Goal: Task Accomplishment & Management: Complete application form

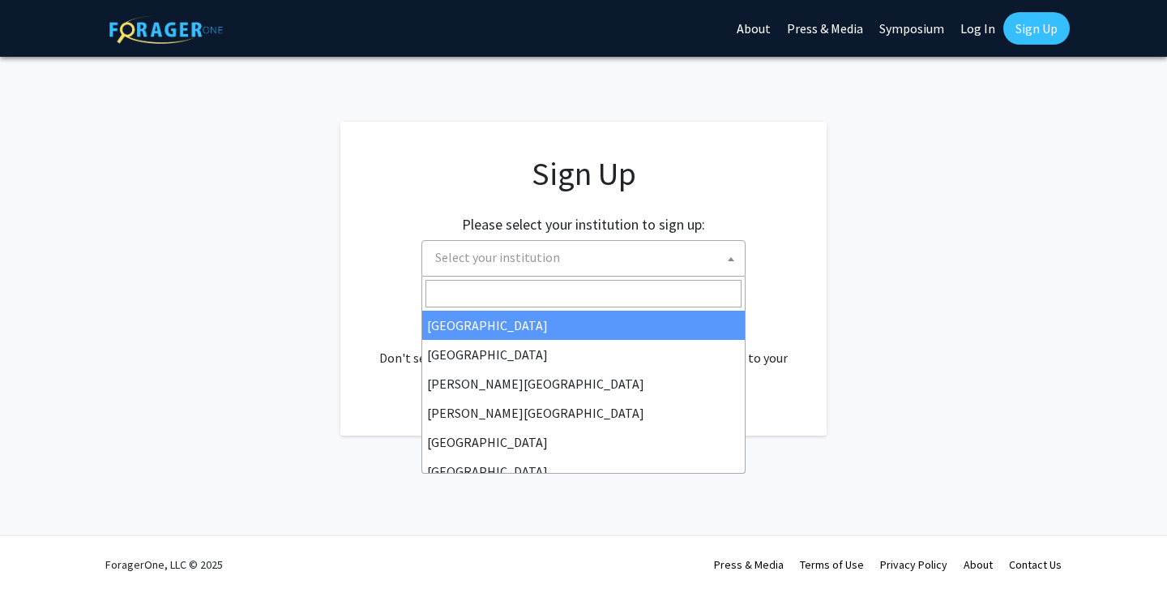
click at [680, 255] on span "Select your institution" at bounding box center [587, 257] width 316 height 33
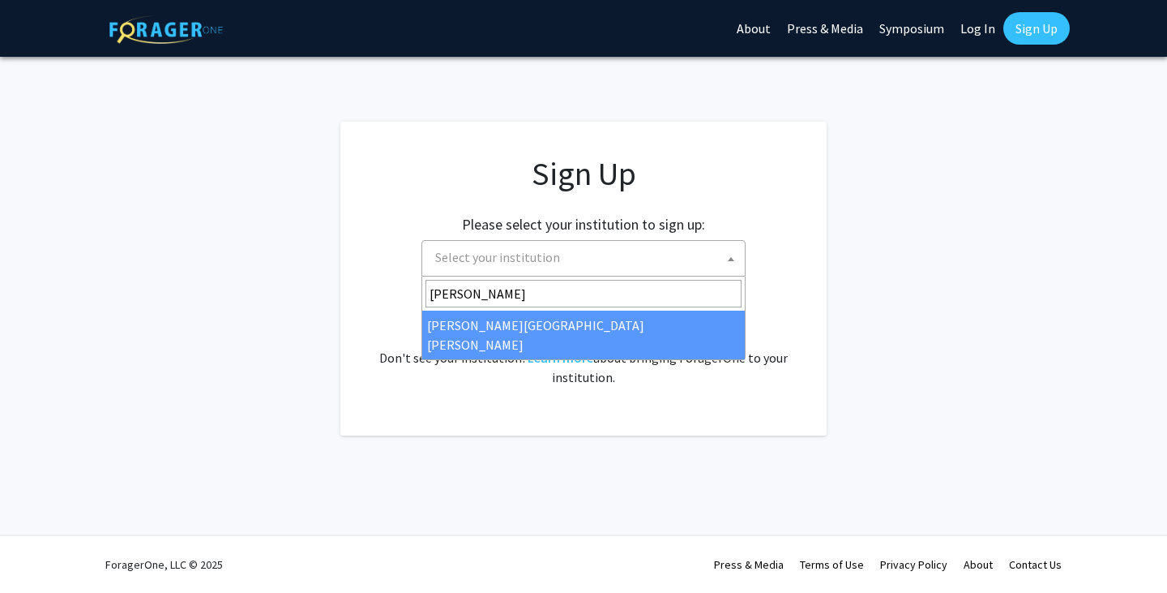
type input "johns"
select select "1"
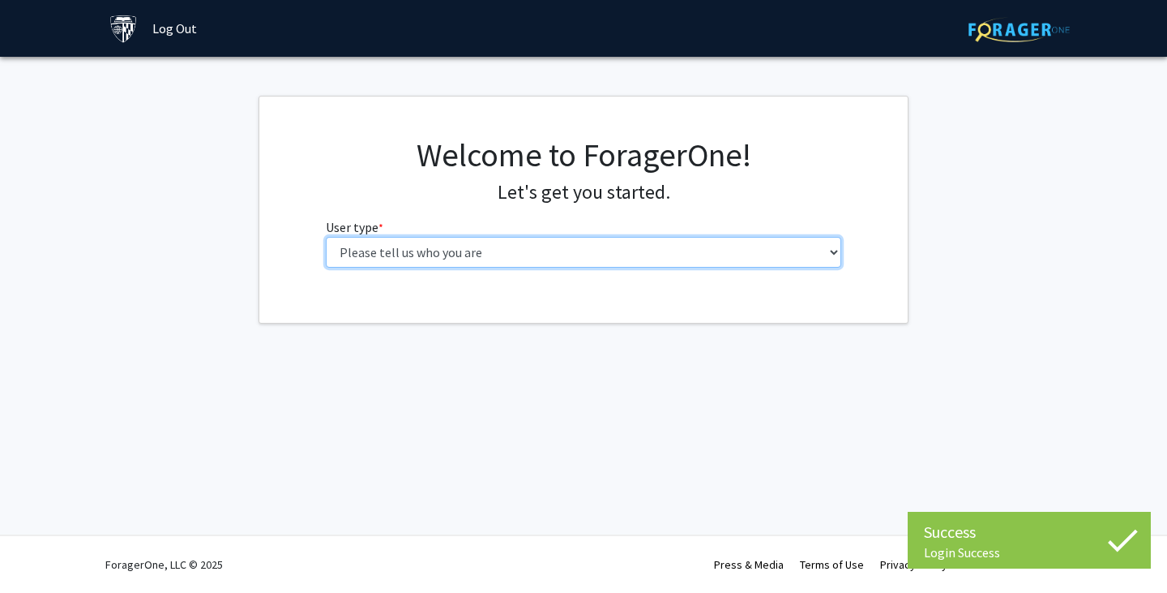
click at [591, 259] on select "Please tell us who you are Undergraduate Student Master's Student Doctoral Cand…" at bounding box center [584, 252] width 516 height 31
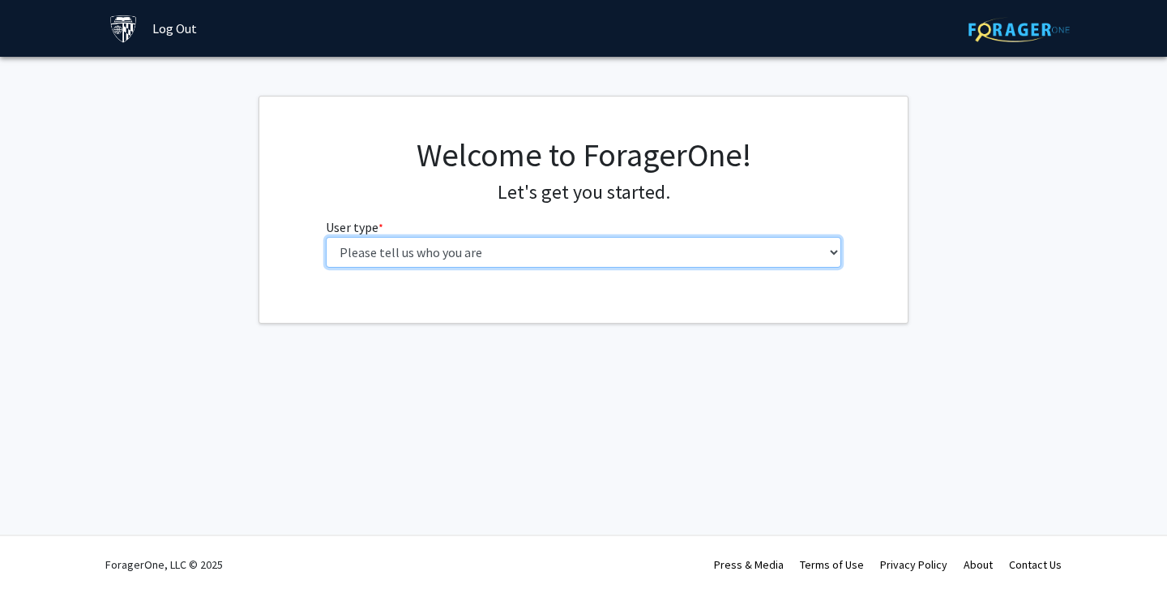
select select "3: doc"
click at [326, 237] on select "Please tell us who you are Undergraduate Student Master's Student Doctoral Cand…" at bounding box center [584, 252] width 516 height 31
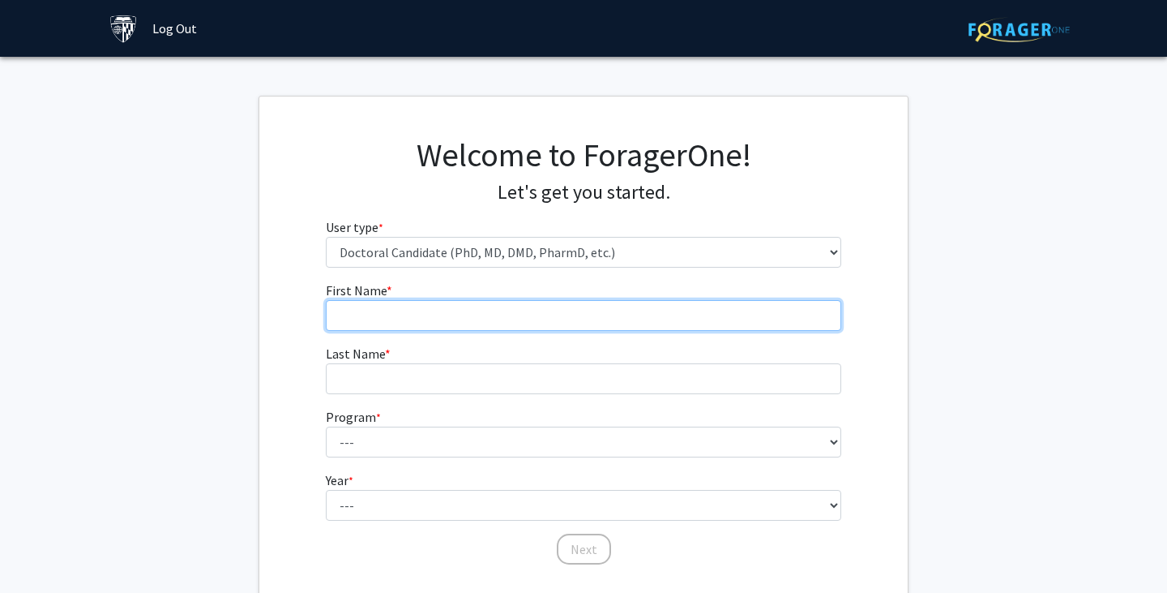
click at [511, 323] on input "First Name * required" at bounding box center [584, 315] width 516 height 31
type input "Abhishek"
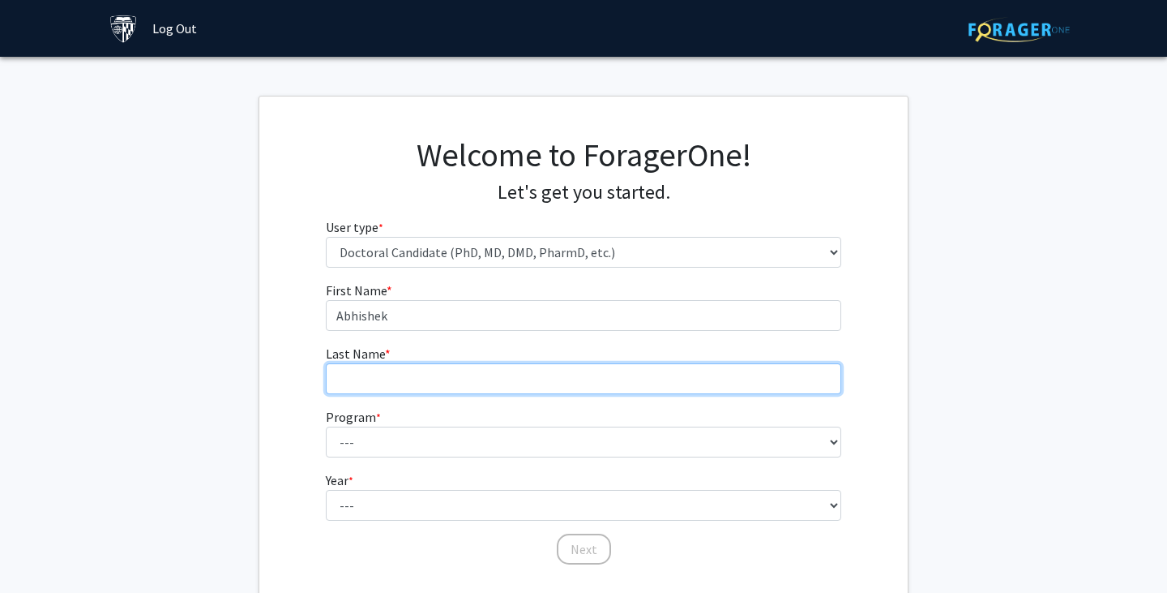
type input "[PERSON_NAME]"
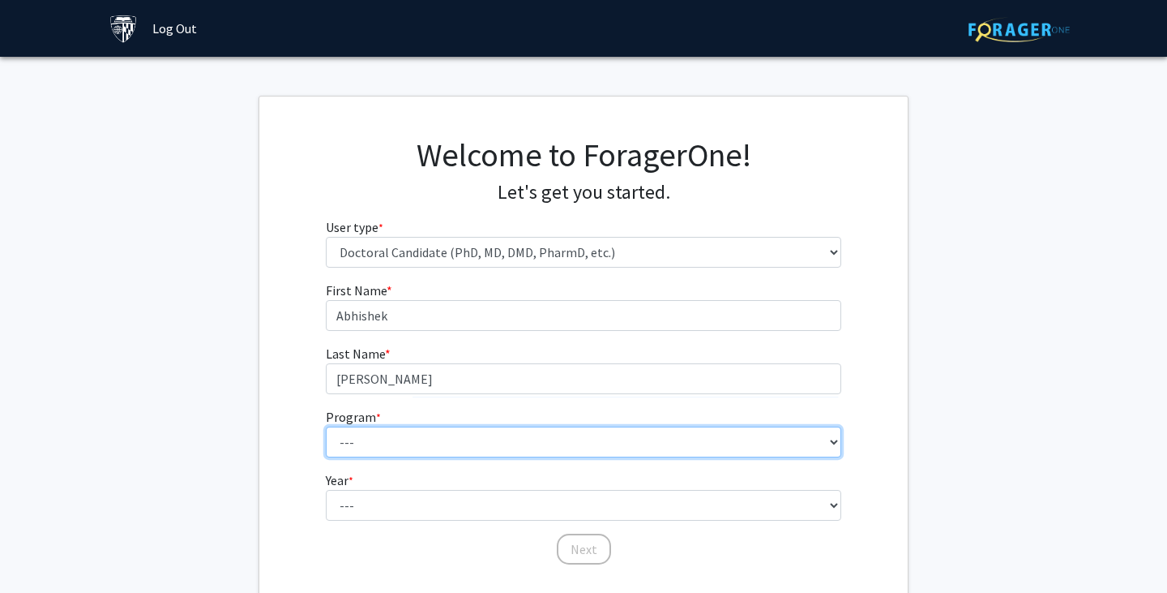
click at [462, 430] on select "--- Adult-Gerontological Acute Care Nurse Practitioner Adult-Gerontological Cri…" at bounding box center [584, 441] width 516 height 31
select select "22: 25"
click at [326, 426] on select "--- Adult-Gerontological Acute Care Nurse Practitioner Adult-Gerontological Cri…" at bounding box center [584, 441] width 516 height 31
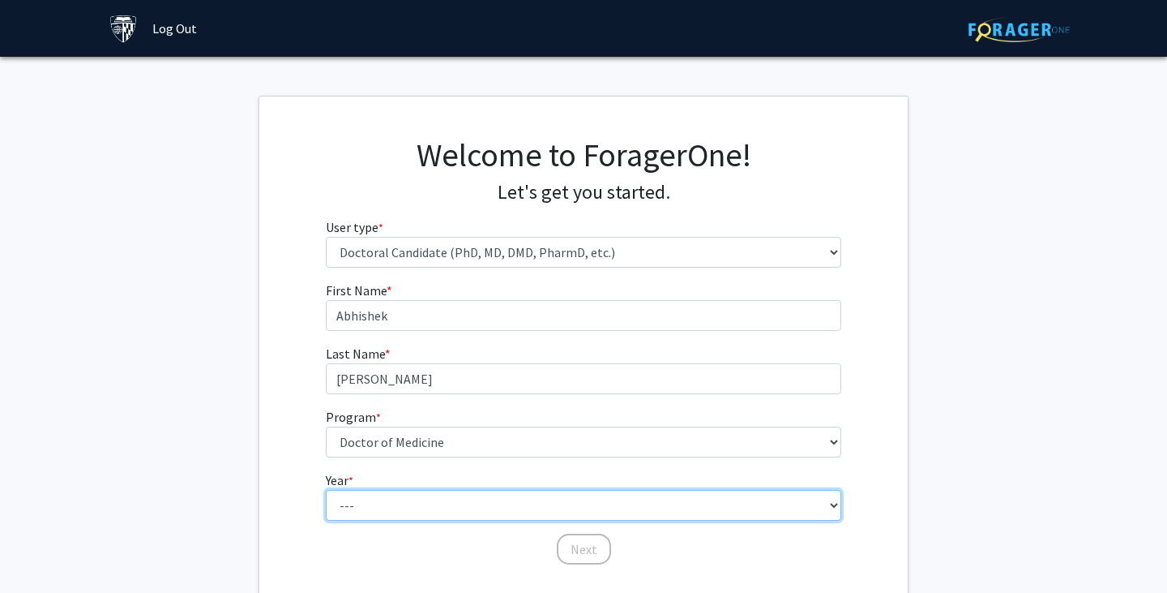
click at [407, 495] on select "--- First Year Second Year Third Year Fourth Year Fifth Year Sixth Year Seventh…" at bounding box center [584, 505] width 516 height 31
select select "3: third_year"
click at [326, 490] on select "--- First Year Second Year Third Year Fourth Year Fifth Year Sixth Year Seventh…" at bounding box center [584, 505] width 516 height 31
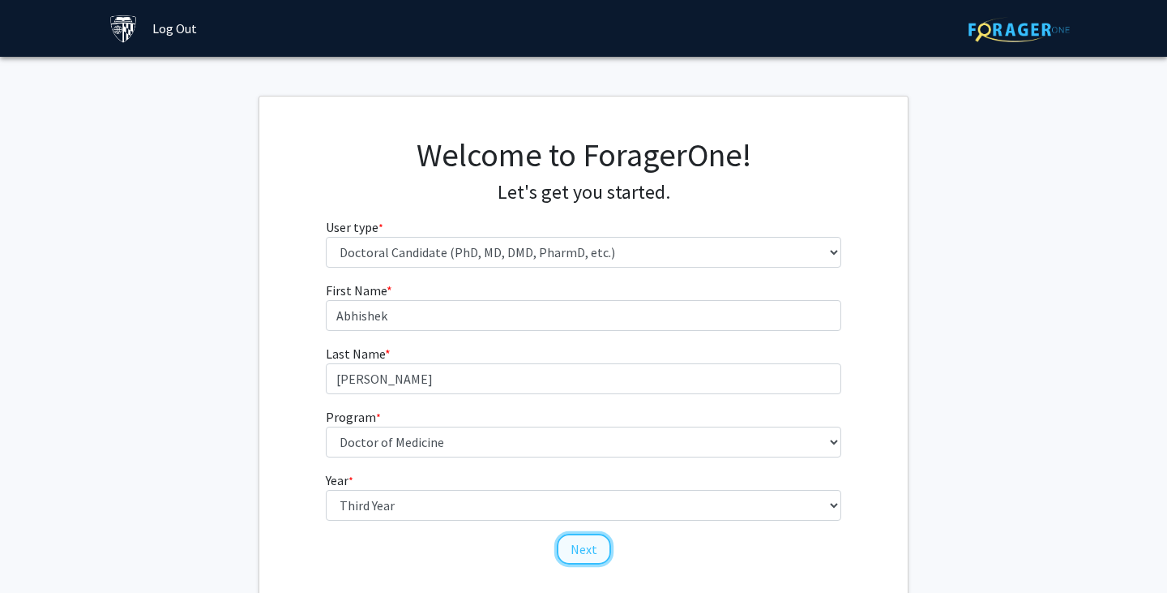
click at [587, 554] on button "Next" at bounding box center [584, 548] width 54 height 31
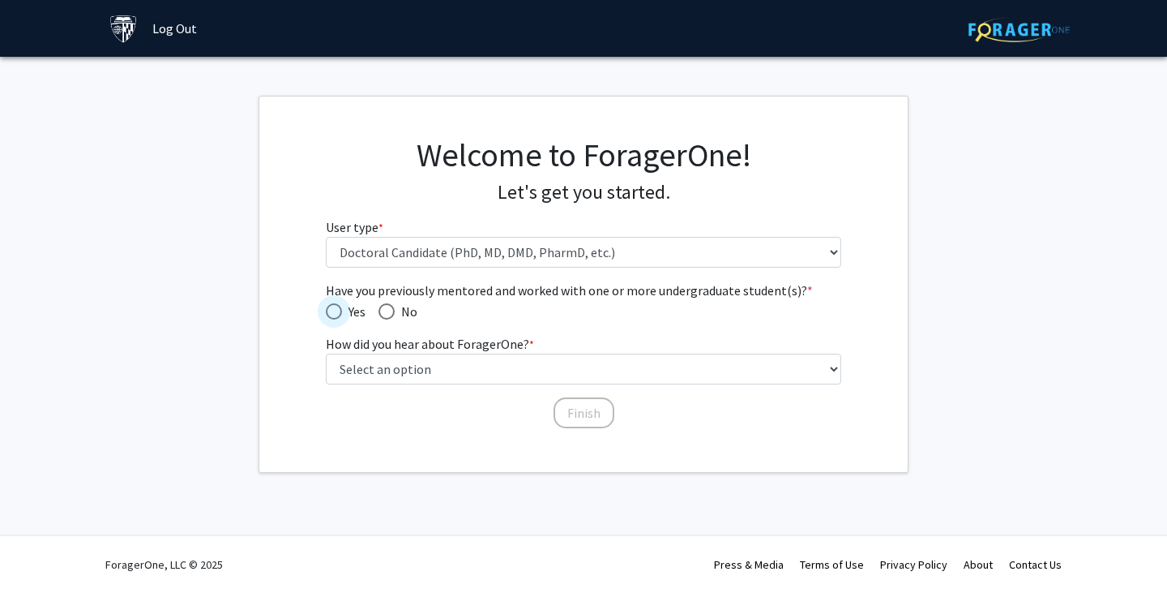
click at [332, 310] on span "Have you previously mentored and worked with one or more undergraduate student(…" at bounding box center [334, 311] width 16 height 16
click at [332, 310] on input "Yes" at bounding box center [334, 311] width 16 height 16
radio input "true"
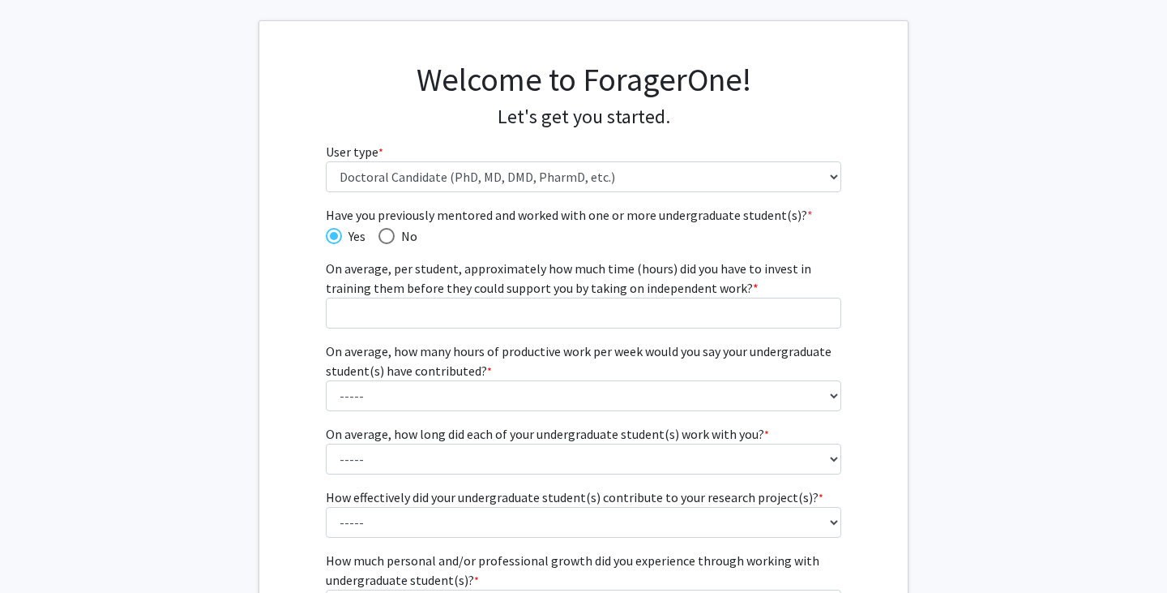
scroll to position [101, 0]
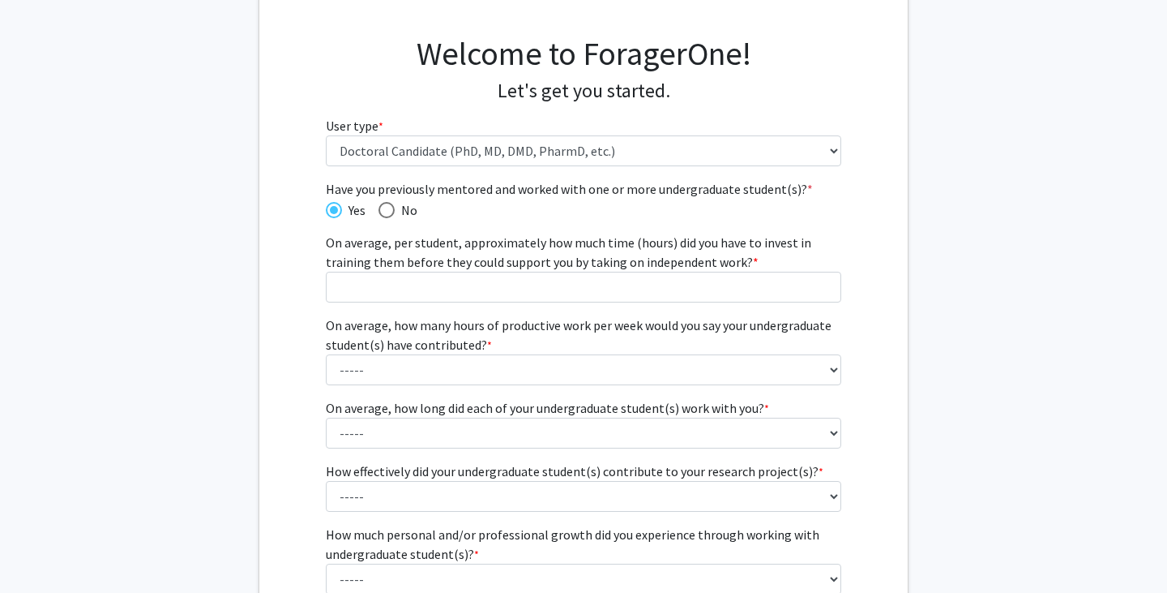
click at [380, 208] on span "Have you previously mentored and worked with one or more undergraduate student(…" at bounding box center [387, 210] width 16 height 16
click at [380, 208] on input "No" at bounding box center [387, 210] width 16 height 16
radio input "true"
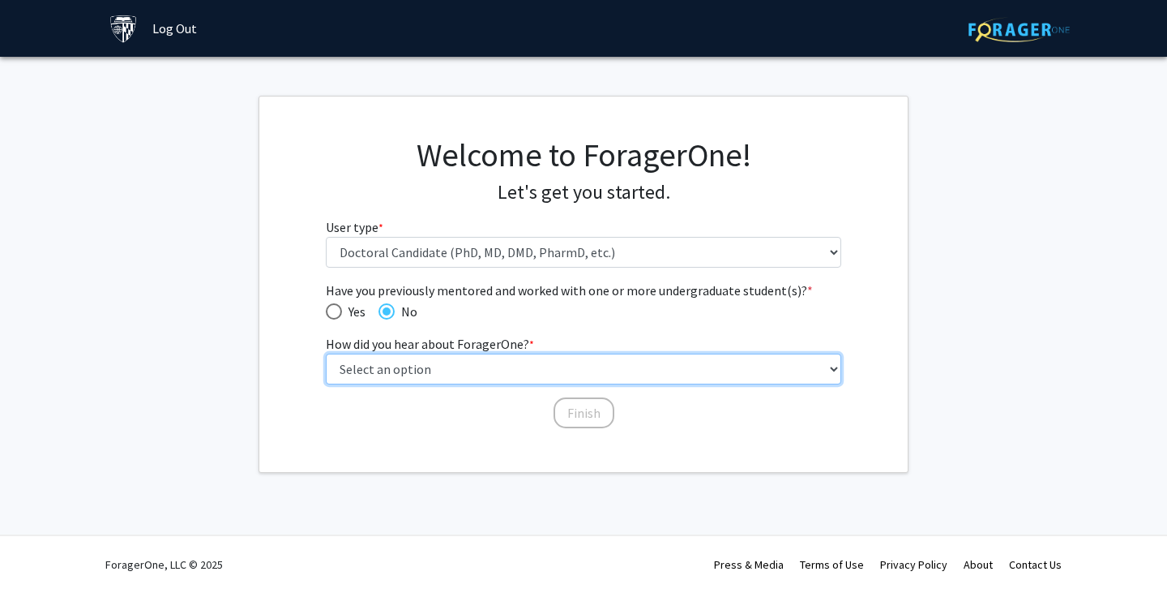
click at [472, 374] on select "Select an option Peer/student recommendation Faculty/staff recommendation Unive…" at bounding box center [584, 368] width 516 height 31
select select "3: university_website"
click at [326, 353] on select "Select an option Peer/student recommendation Faculty/staff recommendation Unive…" at bounding box center [584, 368] width 516 height 31
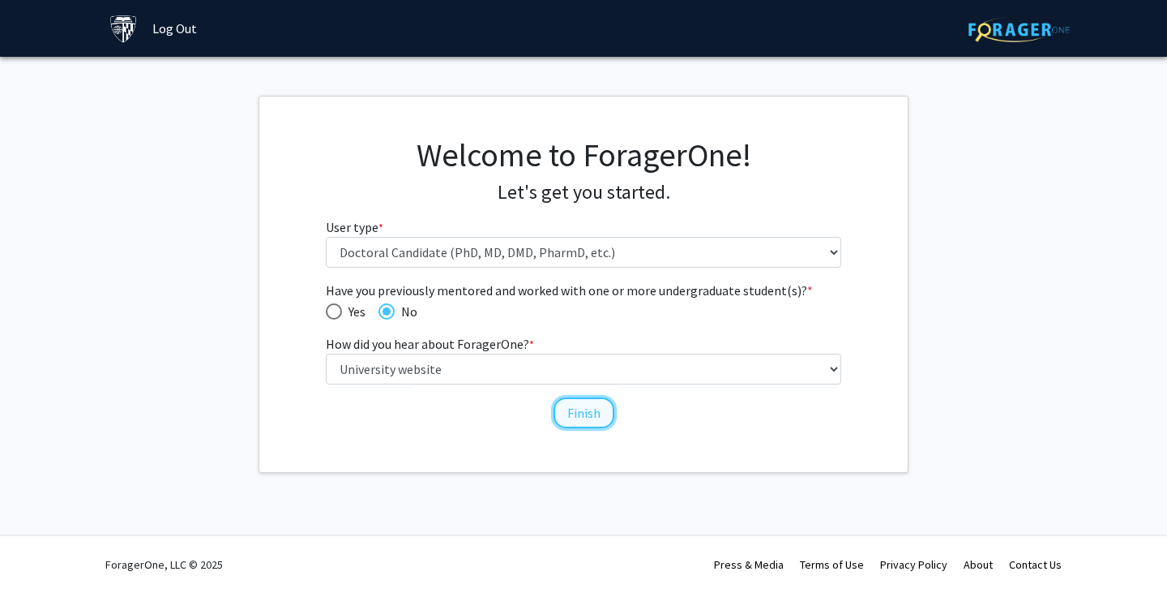
click at [601, 419] on button "Finish" at bounding box center [584, 412] width 61 height 31
